Goal: Task Accomplishment & Management: Use online tool/utility

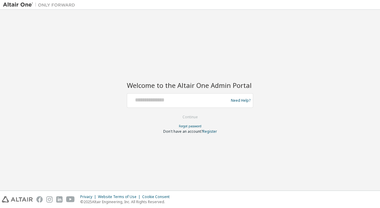
click at [160, 104] on div at bounding box center [179, 100] width 98 height 11
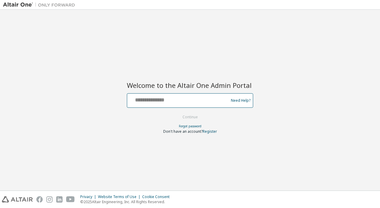
click at [163, 101] on input "text" at bounding box center [179, 99] width 98 height 9
type input "**********"
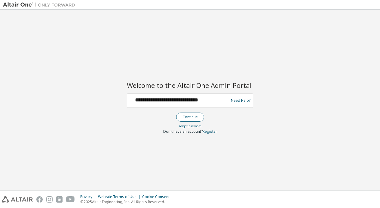
click at [195, 121] on button "Continue" at bounding box center [190, 117] width 28 height 9
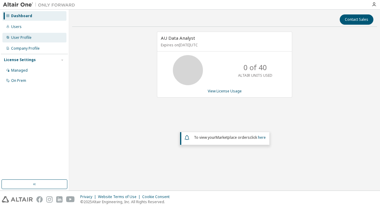
click at [20, 37] on div "User Profile" at bounding box center [21, 37] width 20 height 5
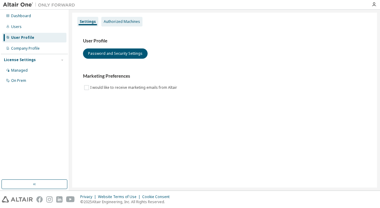
click at [133, 23] on div "Authorized Machines" at bounding box center [122, 21] width 36 height 5
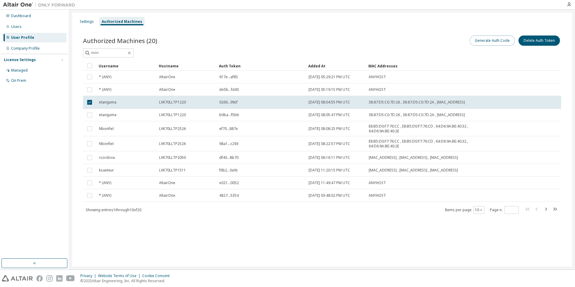
click at [380, 39] on button "Generate Auth Code" at bounding box center [492, 41] width 45 height 10
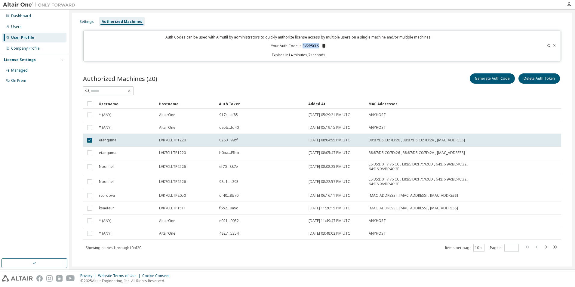
drag, startPoint x: 318, startPoint y: 45, endPoint x: 302, endPoint y: 47, distance: 16.0
click at [302, 47] on p "Your Auth Code is: 3V2P50LS" at bounding box center [298, 45] width 55 height 5
copy p "3V2P50LS"
click at [380, 20] on div "Settings Authorized Machines" at bounding box center [322, 21] width 493 height 11
click at [35, 109] on div "Dashboard Users User Profile Company Profile License Settings Managed On Prem" at bounding box center [34, 134] width 67 height 247
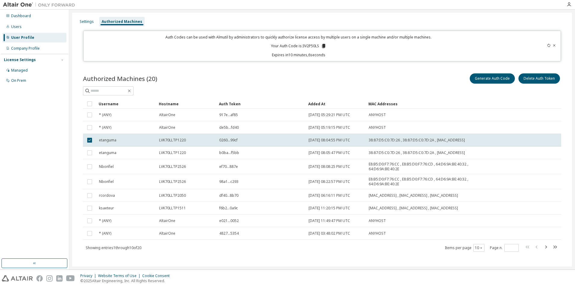
click at [287, 70] on div "Authorized Machines (20) Generate Auth Code Delete Auth Token Clear Load Save S…" at bounding box center [322, 166] width 493 height 203
click at [144, 44] on div "Auth Codes can be used with Almutil by administrators to quickly authorize lice…" at bounding box center [298, 46] width 423 height 23
click at [158, 16] on div "Settings Authorized Machines" at bounding box center [322, 21] width 493 height 11
click at [88, 19] on div "Settings" at bounding box center [86, 22] width 19 height 10
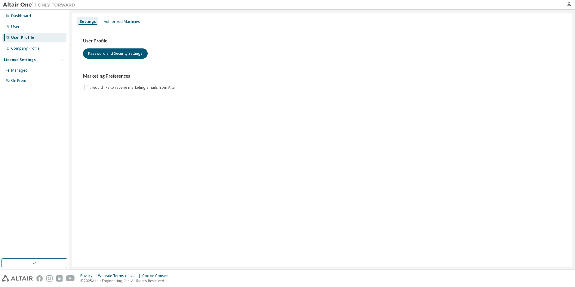
click at [252, 79] on h3 "Marketing Preferences" at bounding box center [322, 76] width 479 height 6
click at [19, 74] on div "Managed" at bounding box center [34, 71] width 64 height 10
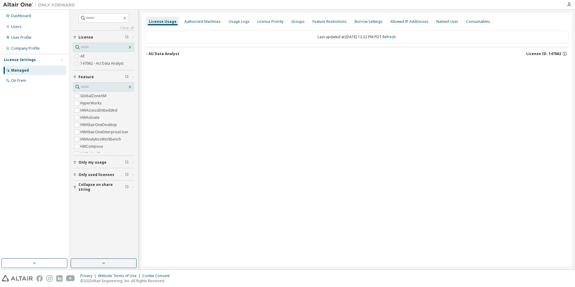
click at [12, 129] on div "Dashboard Users User Profile Company Profile License Settings Managed On Prem" at bounding box center [34, 134] width 67 height 247
